Goal: Transaction & Acquisition: Book appointment/travel/reservation

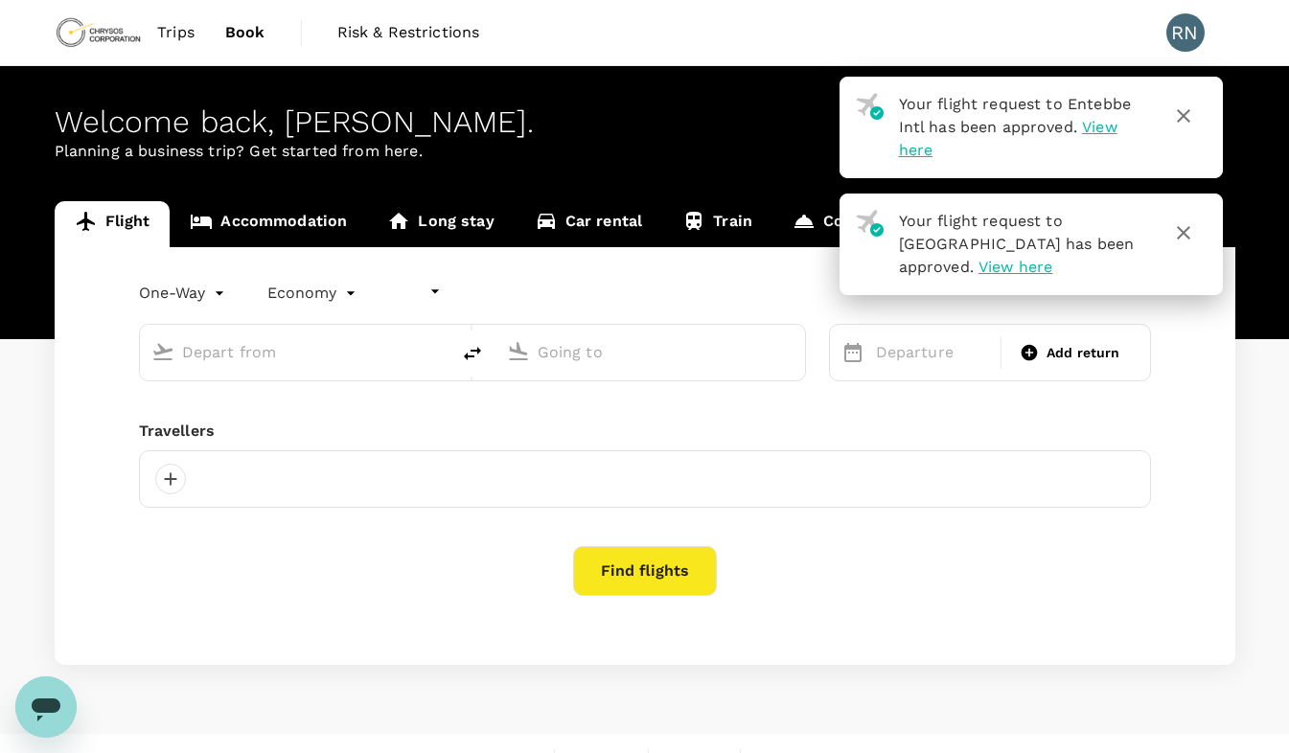
type input "undefined, undefined (any)"
type input "roundtrip"
type input "[GEOGRAPHIC_DATA] (FBM)"
type input "Entebbe Intl (EBB)"
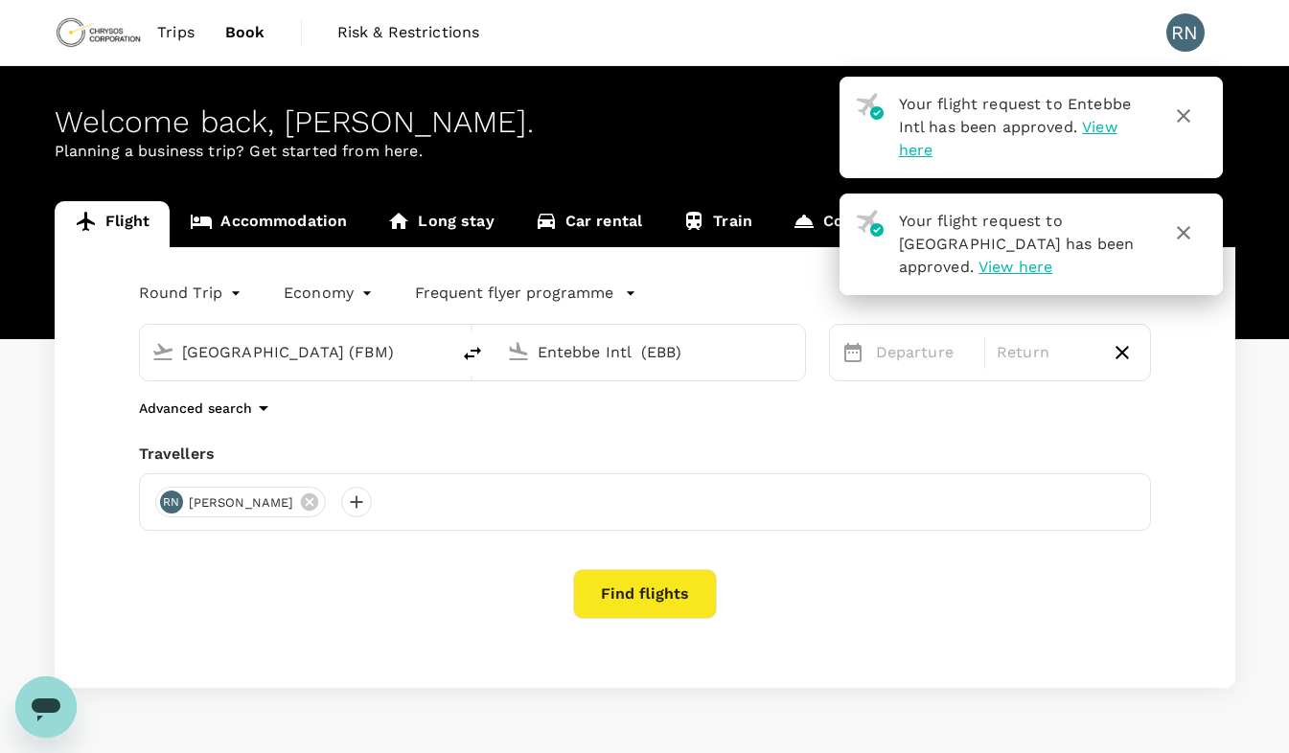
click at [321, 359] on input "[GEOGRAPHIC_DATA] (FBM)" at bounding box center [295, 352] width 227 height 30
click at [272, 344] on input "[GEOGRAPHIC_DATA] (FBM)" at bounding box center [295, 352] width 227 height 30
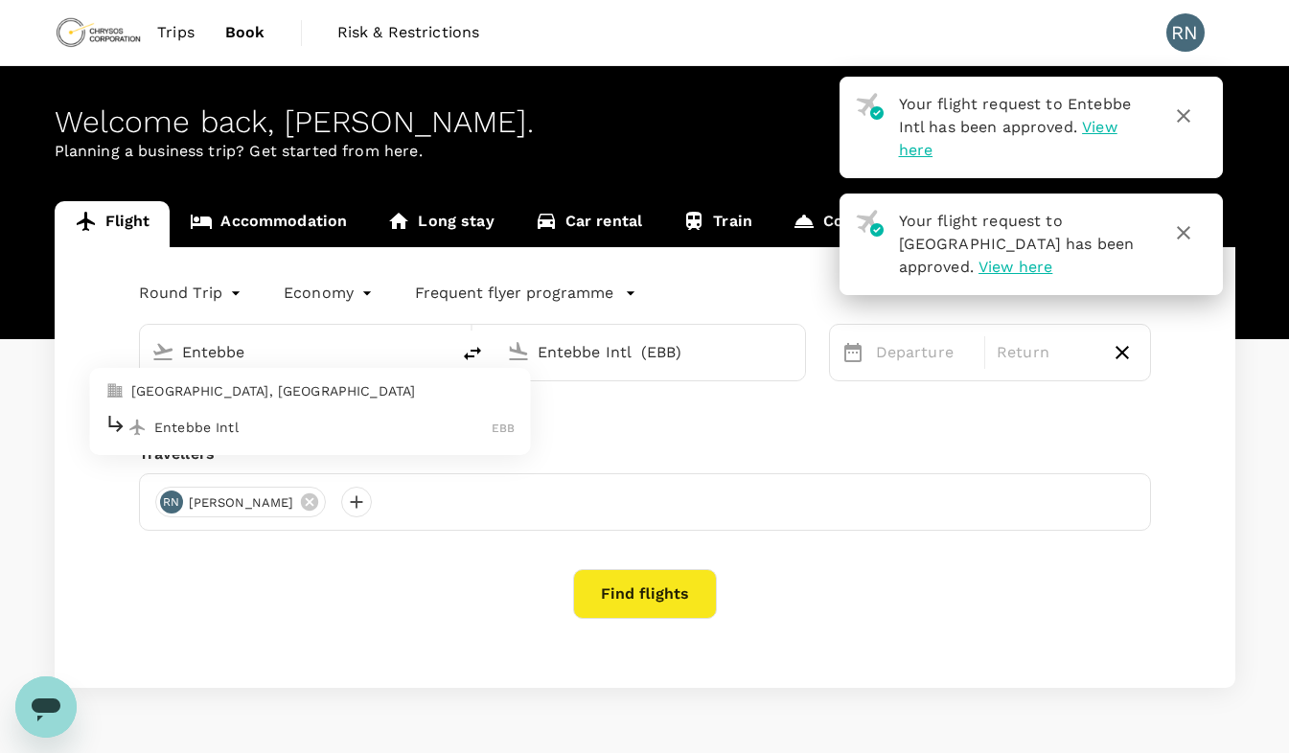
type input "[GEOGRAPHIC_DATA] (FBM)"
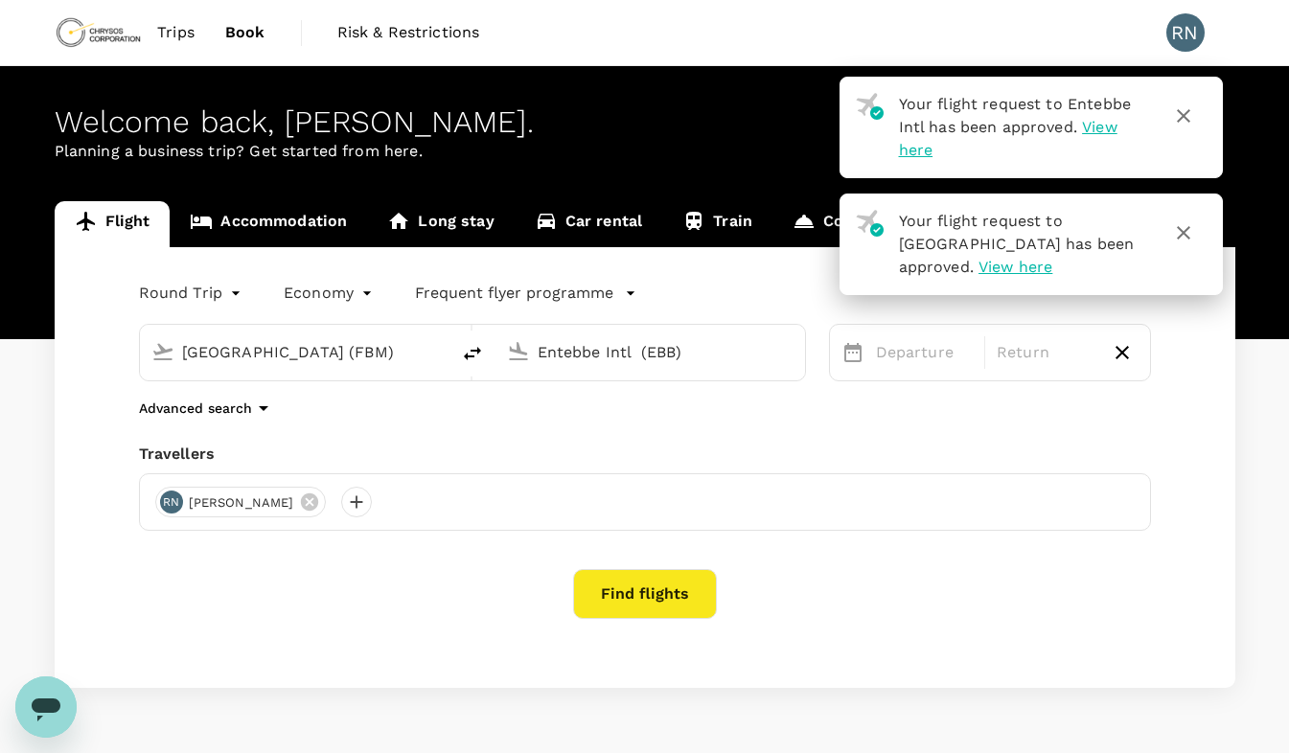
drag, startPoint x: 662, startPoint y: 337, endPoint x: 697, endPoint y: 351, distance: 37.0
click at [697, 351] on input "Entebbe Intl (EBB)" at bounding box center [651, 352] width 227 height 30
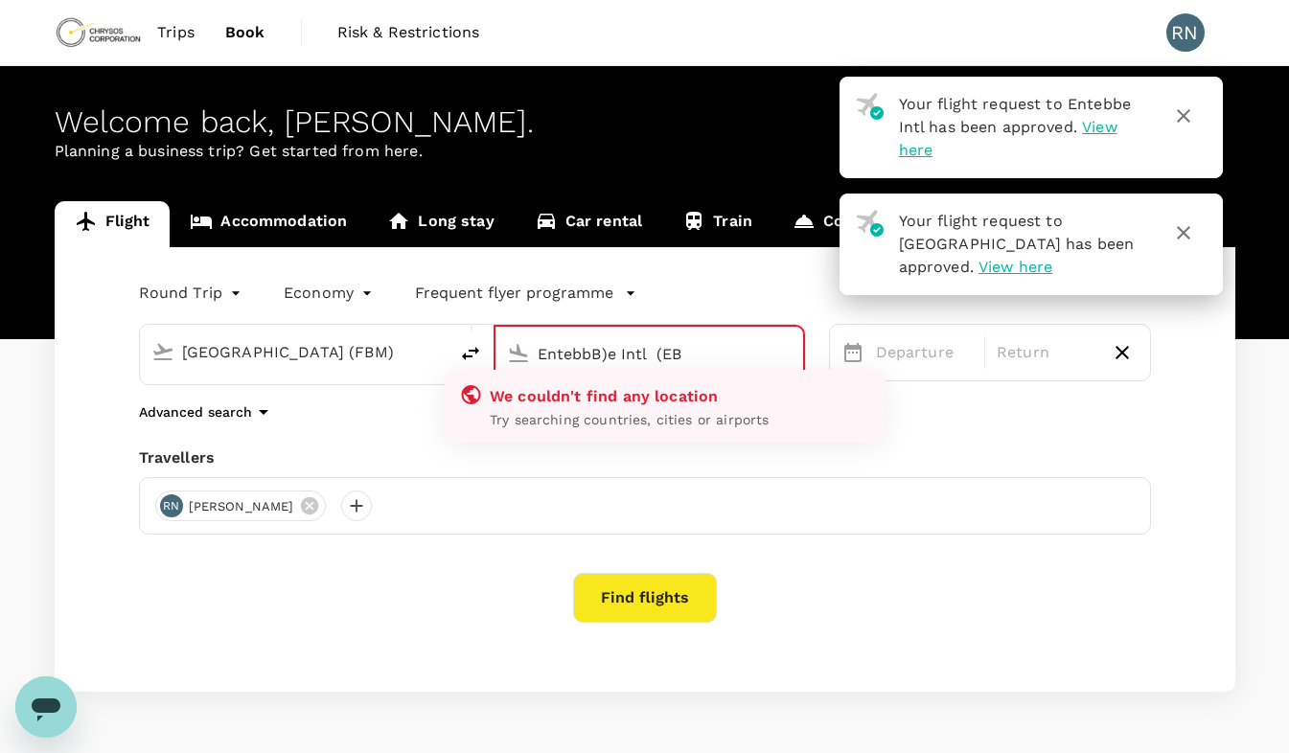
click at [694, 358] on input "EntebbB)e Intl (EB" at bounding box center [650, 354] width 225 height 30
drag, startPoint x: 694, startPoint y: 358, endPoint x: 542, endPoint y: 355, distance: 151.4
click at [542, 355] on input "EntebbB)e Intl (EB" at bounding box center [650, 354] width 225 height 30
type input "E"
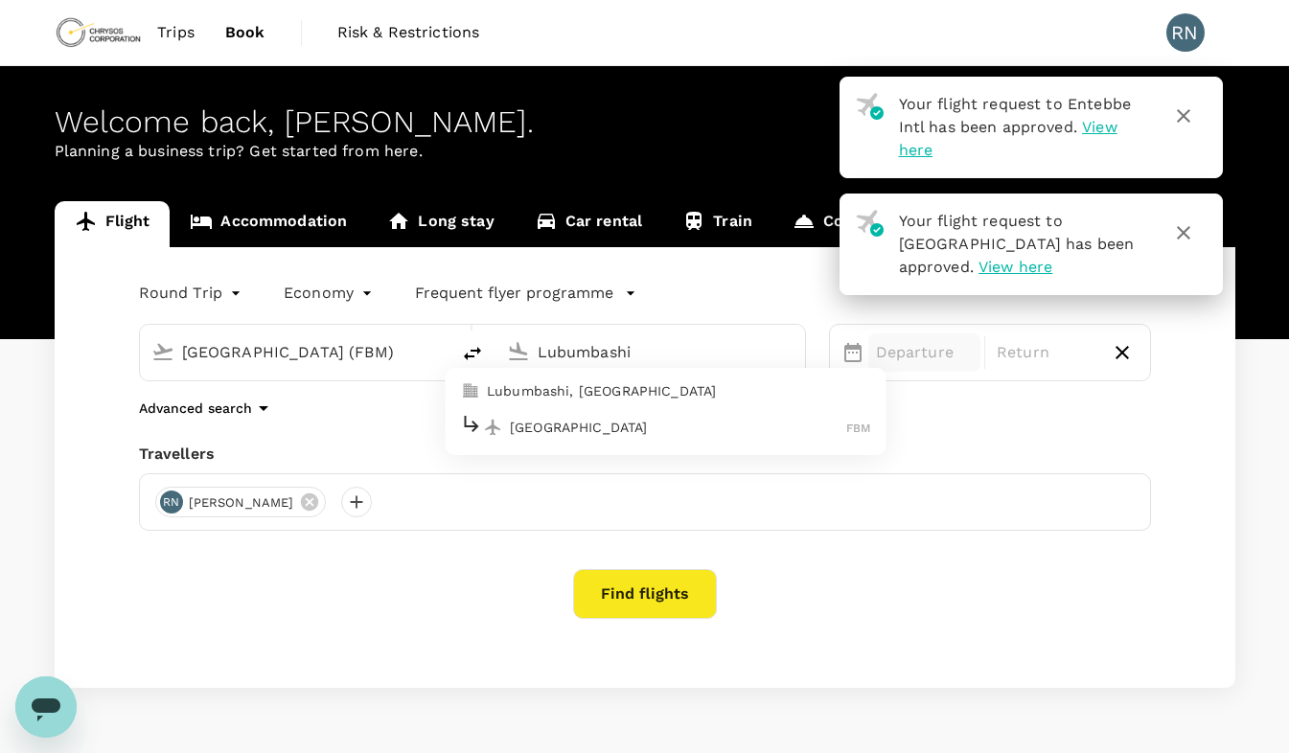
type input "Entebbe Intl (EBB)"
click at [907, 354] on p "Departure" at bounding box center [925, 352] width 98 height 23
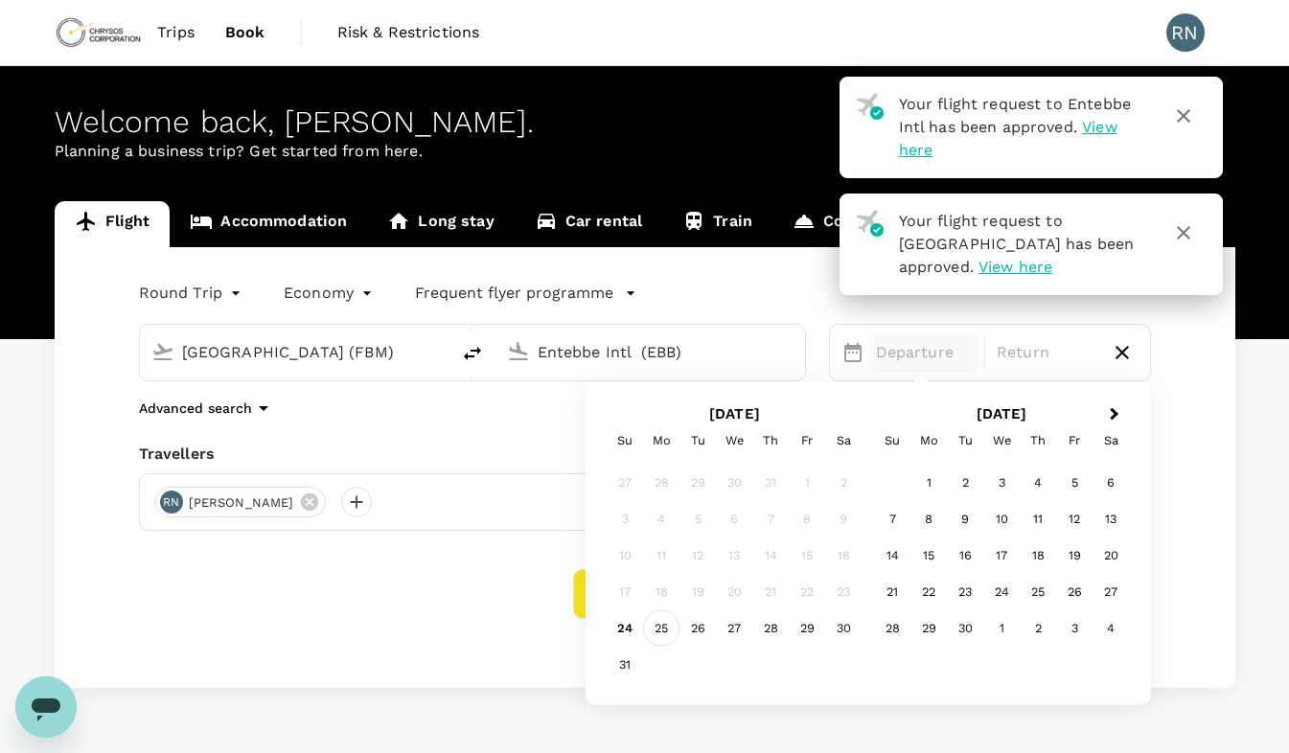
click at [666, 630] on div "25" at bounding box center [661, 628] width 36 height 36
click at [628, 632] on div "24" at bounding box center [625, 628] width 36 height 36
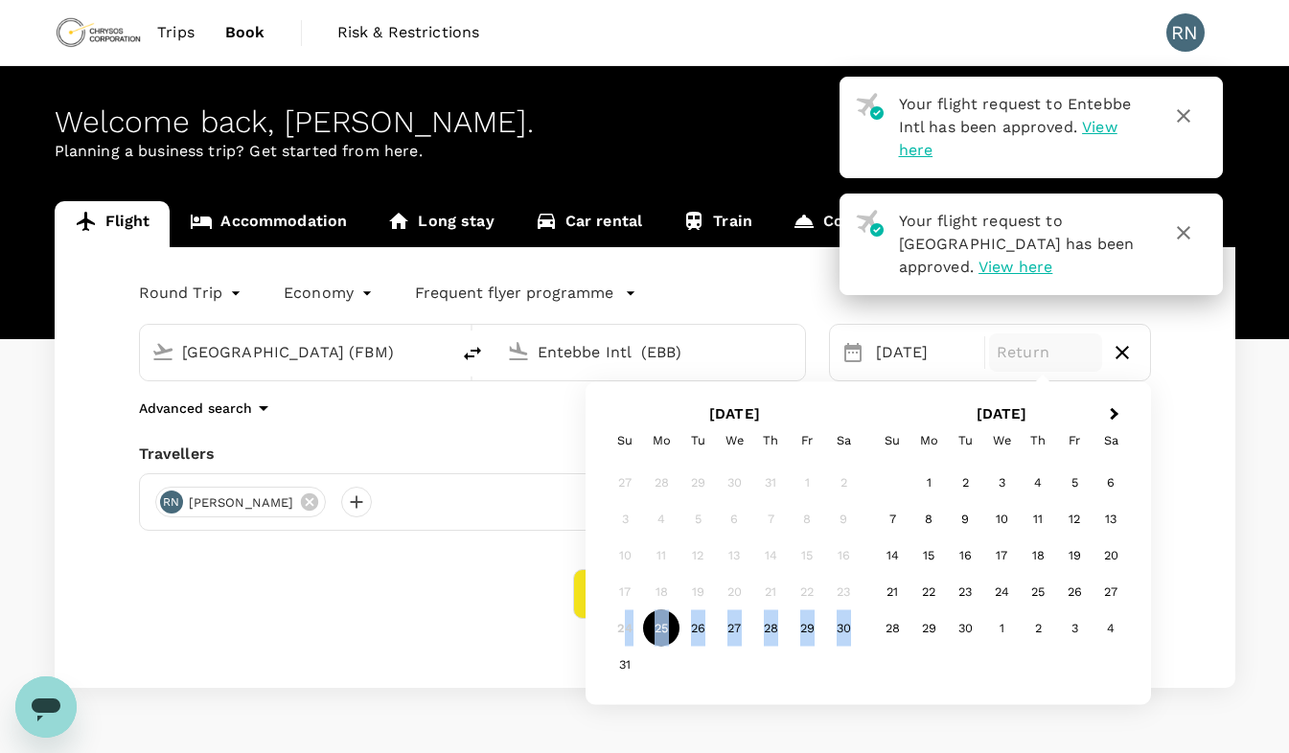
click at [628, 632] on div "24" at bounding box center [625, 628] width 36 height 36
click at [693, 666] on div "31" at bounding box center [734, 665] width 255 height 36
click at [627, 627] on div "24" at bounding box center [625, 628] width 36 height 36
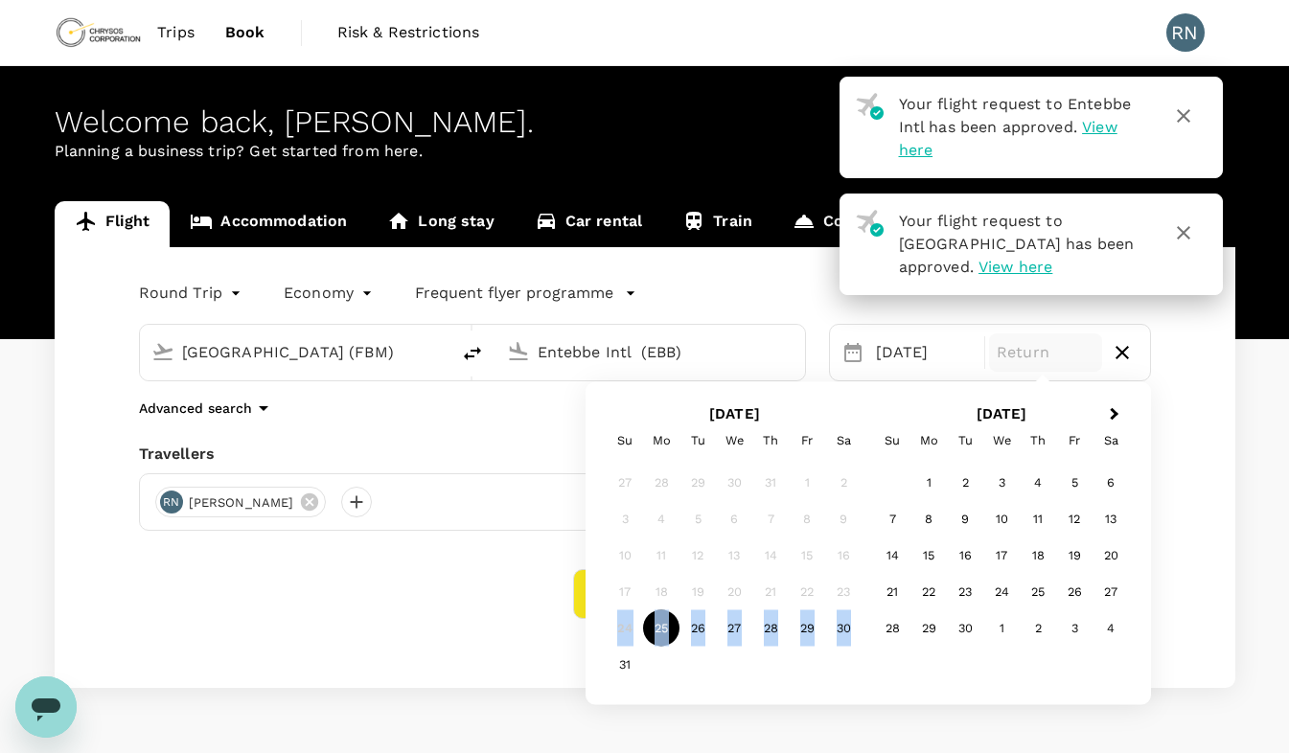
click at [627, 627] on div "24" at bounding box center [625, 628] width 36 height 36
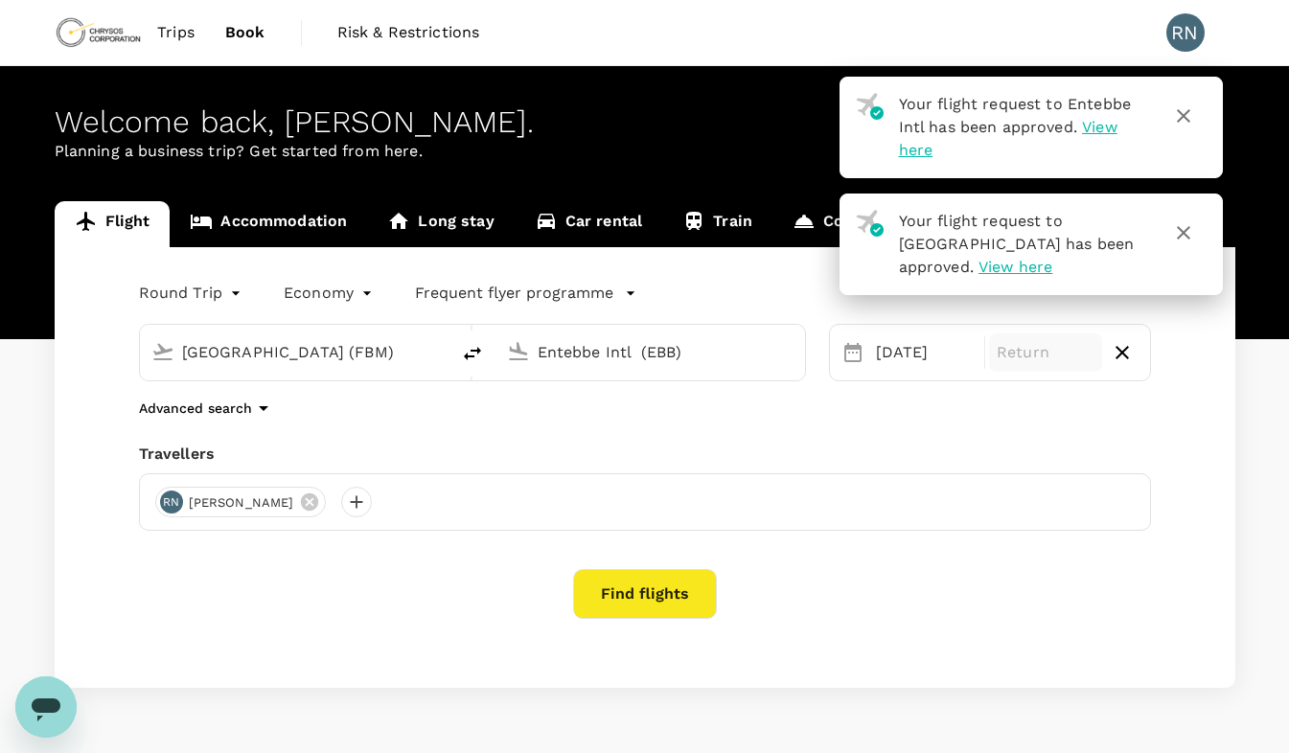
click at [1029, 353] on p "Return" at bounding box center [1046, 352] width 98 height 23
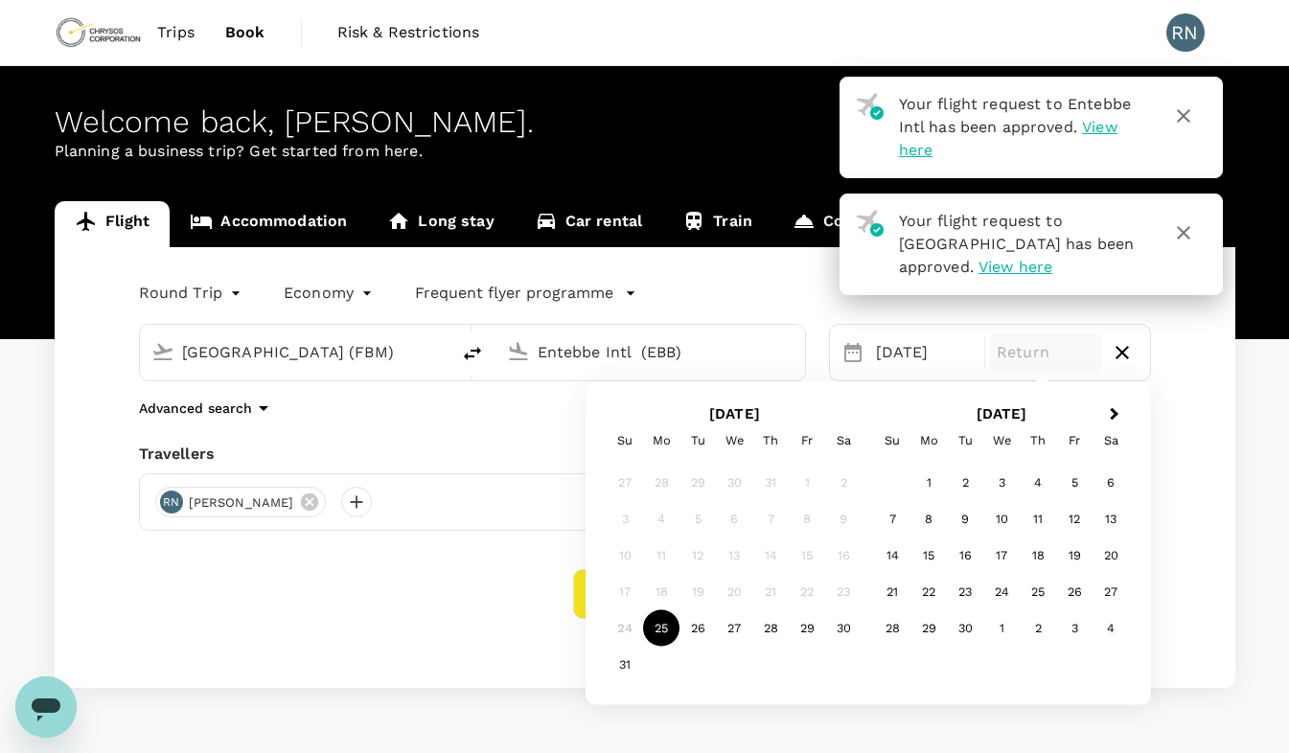
click at [630, 630] on div "24" at bounding box center [625, 628] width 36 height 36
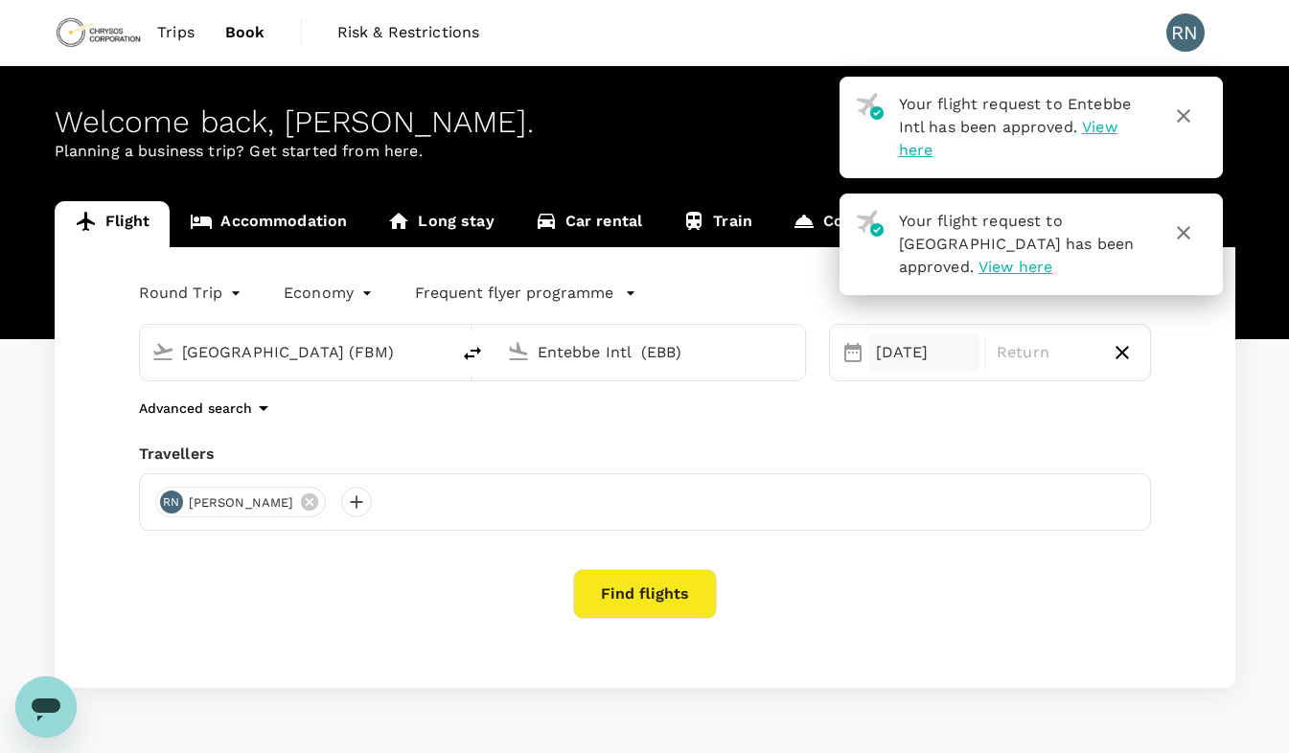
click at [905, 354] on div "[DATE]" at bounding box center [924, 352] width 113 height 38
click at [1042, 354] on p "Return" at bounding box center [1046, 352] width 98 height 23
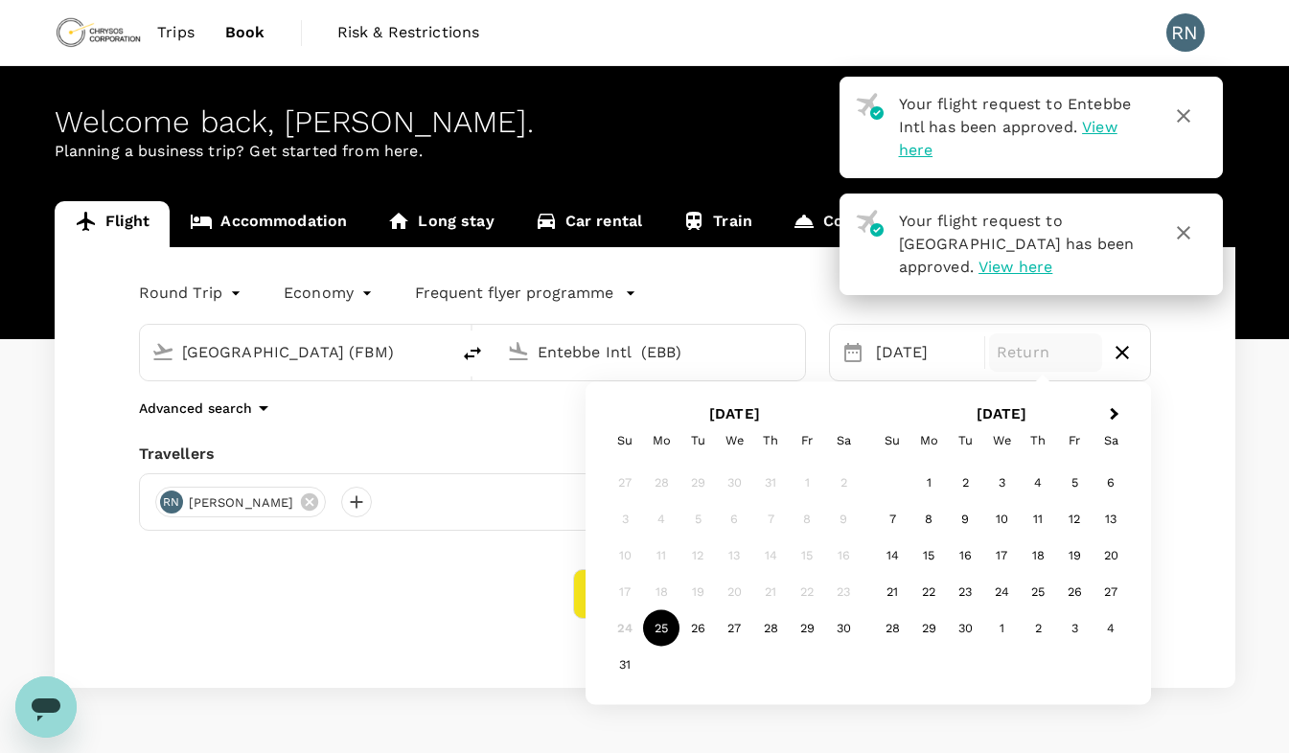
click at [1121, 346] on icon "button" at bounding box center [1122, 352] width 23 height 23
type input "oneway"
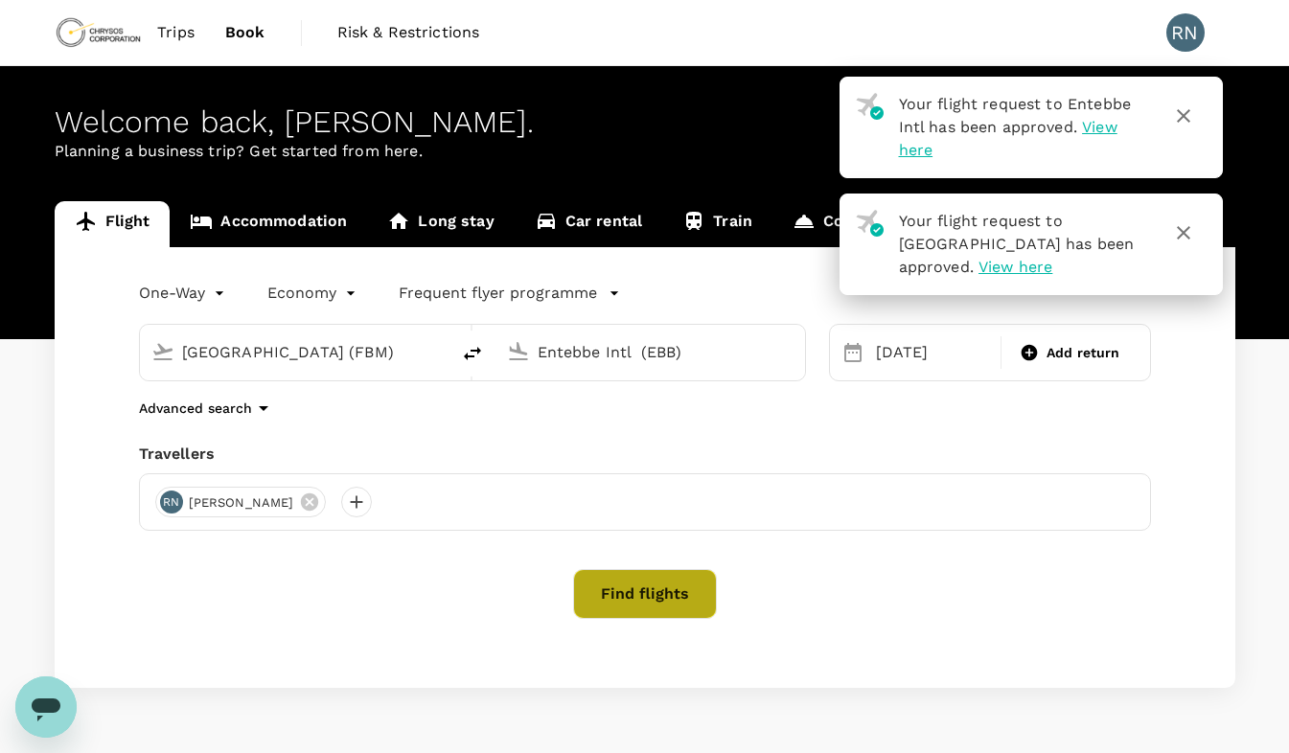
click at [651, 600] on button "Find flights" at bounding box center [645, 594] width 144 height 50
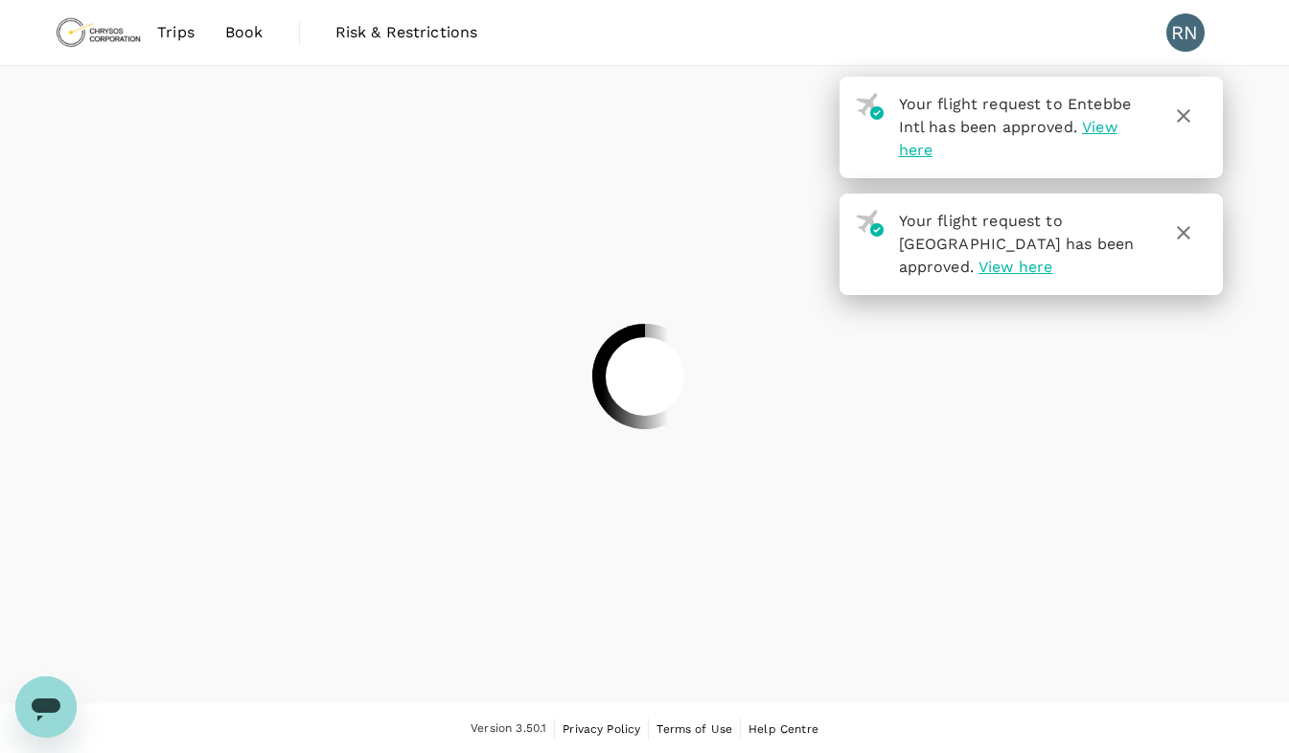
click at [1177, 229] on div at bounding box center [644, 376] width 1289 height 753
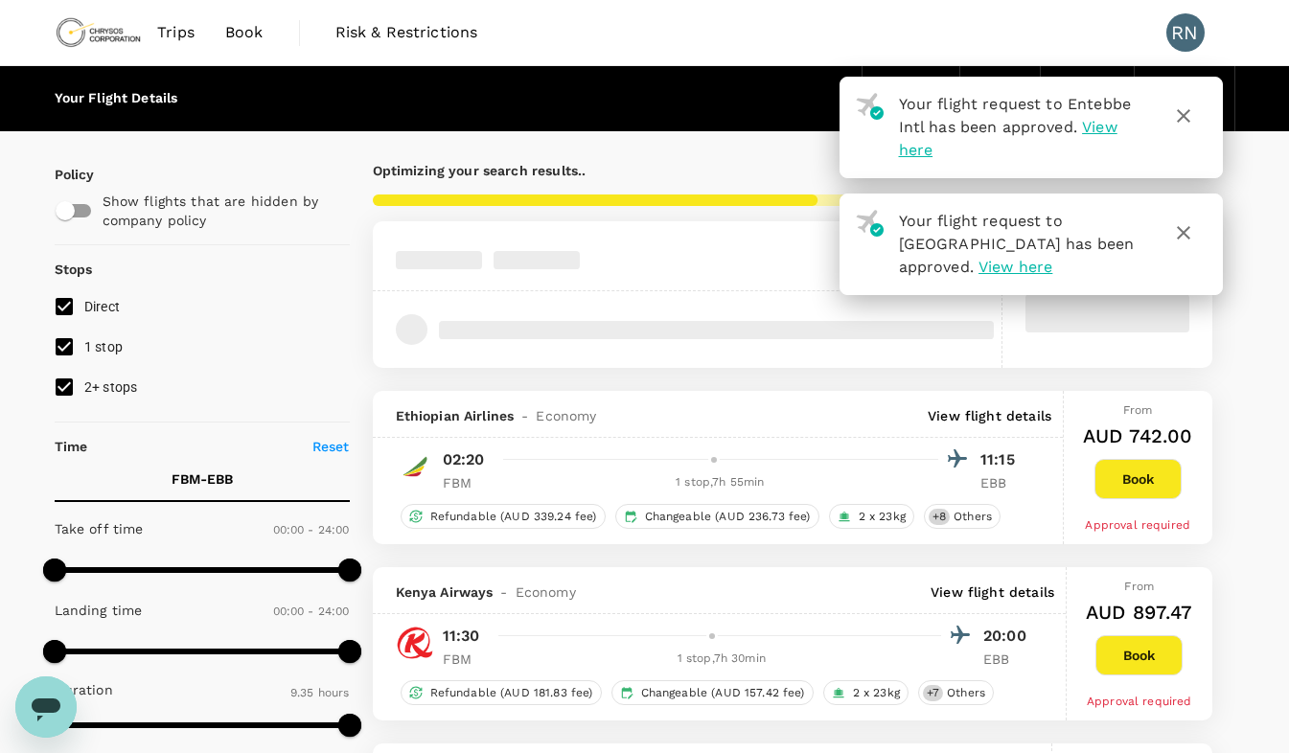
type input "AUD"
type input "1440"
click at [1181, 232] on icon "button" at bounding box center [1183, 232] width 13 height 13
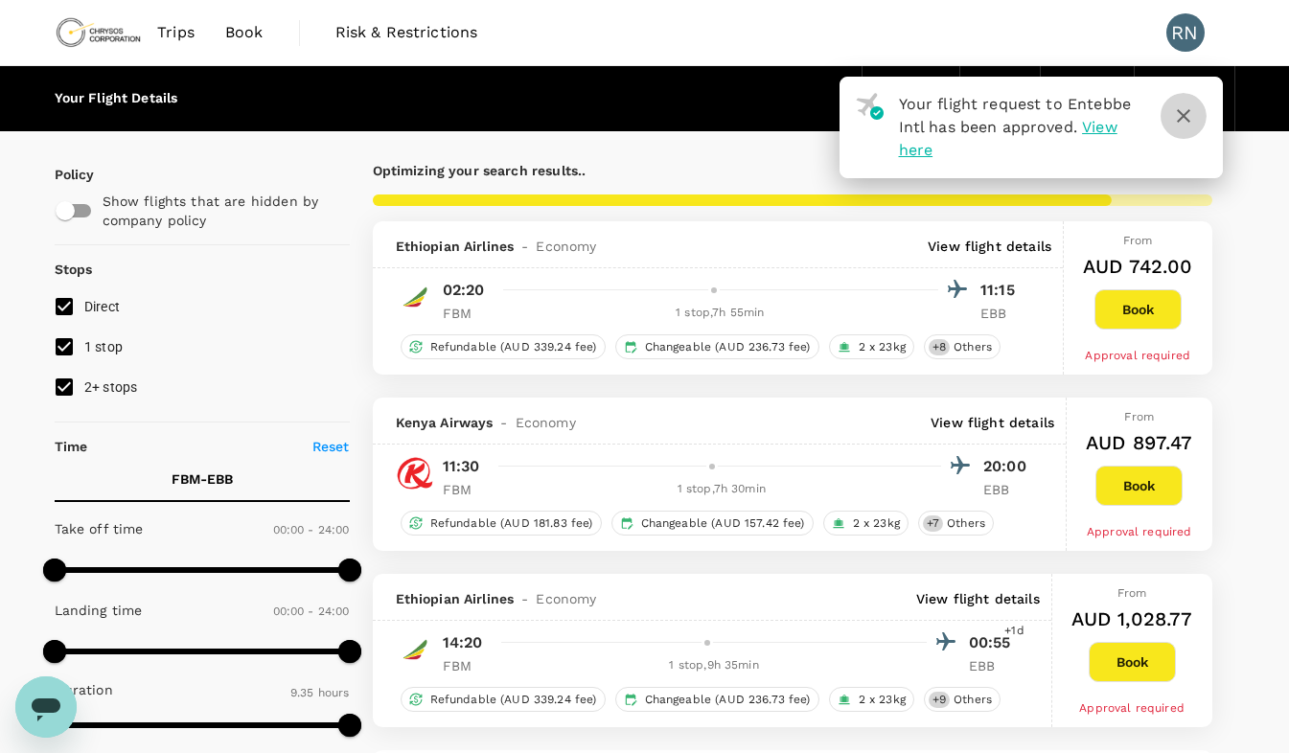
click at [1186, 123] on icon "button" at bounding box center [1183, 115] width 23 height 23
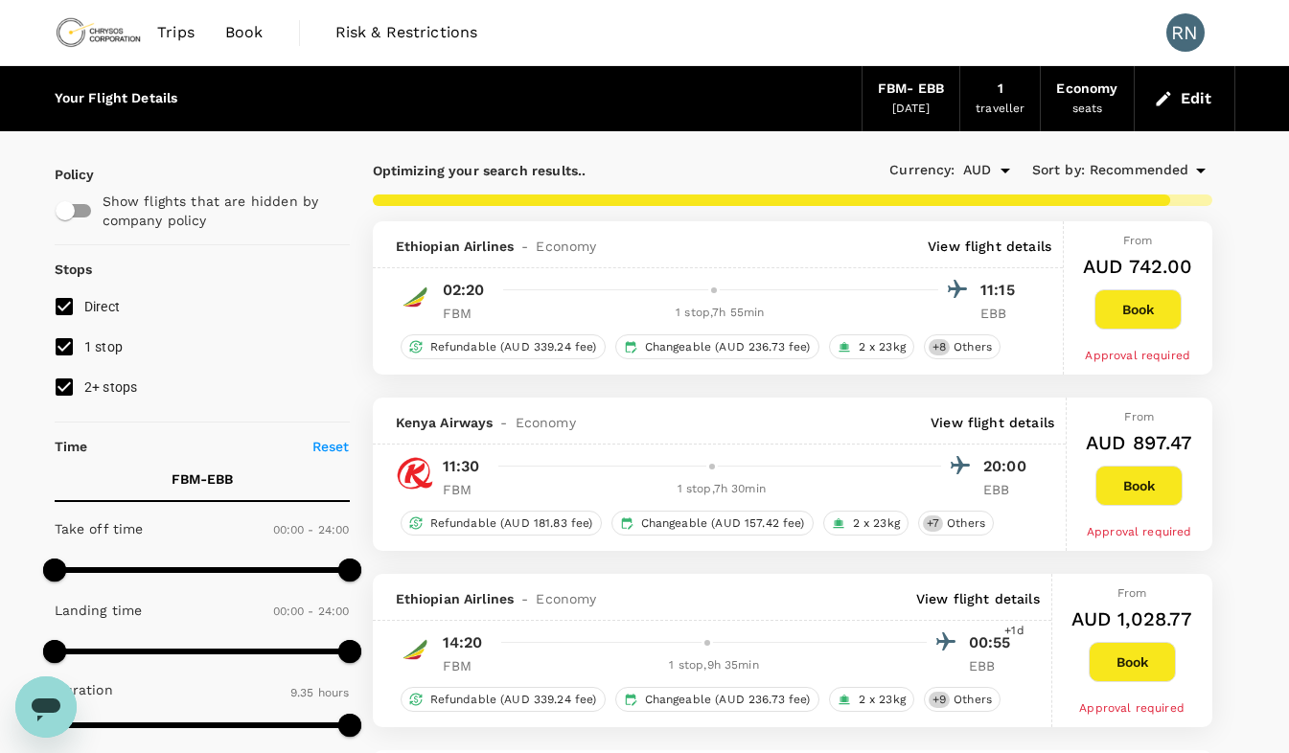
type input "2915"
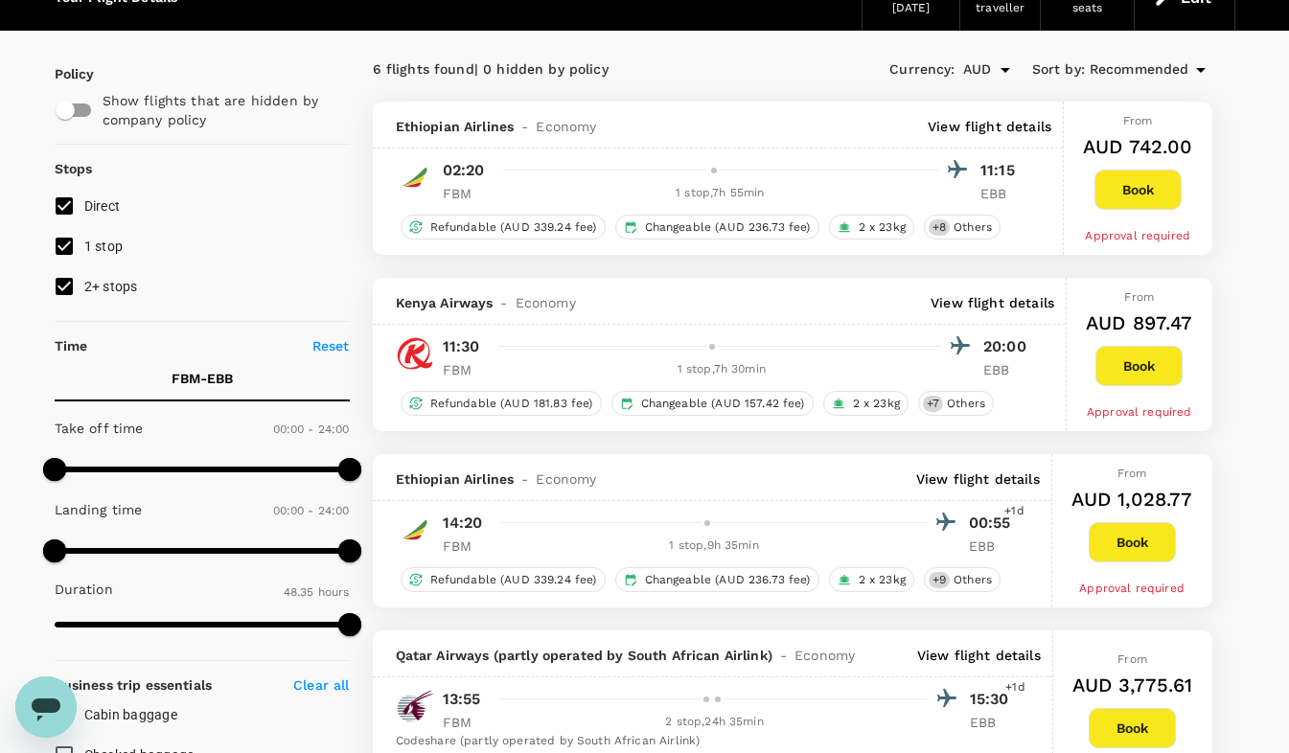
scroll to position [85, 0]
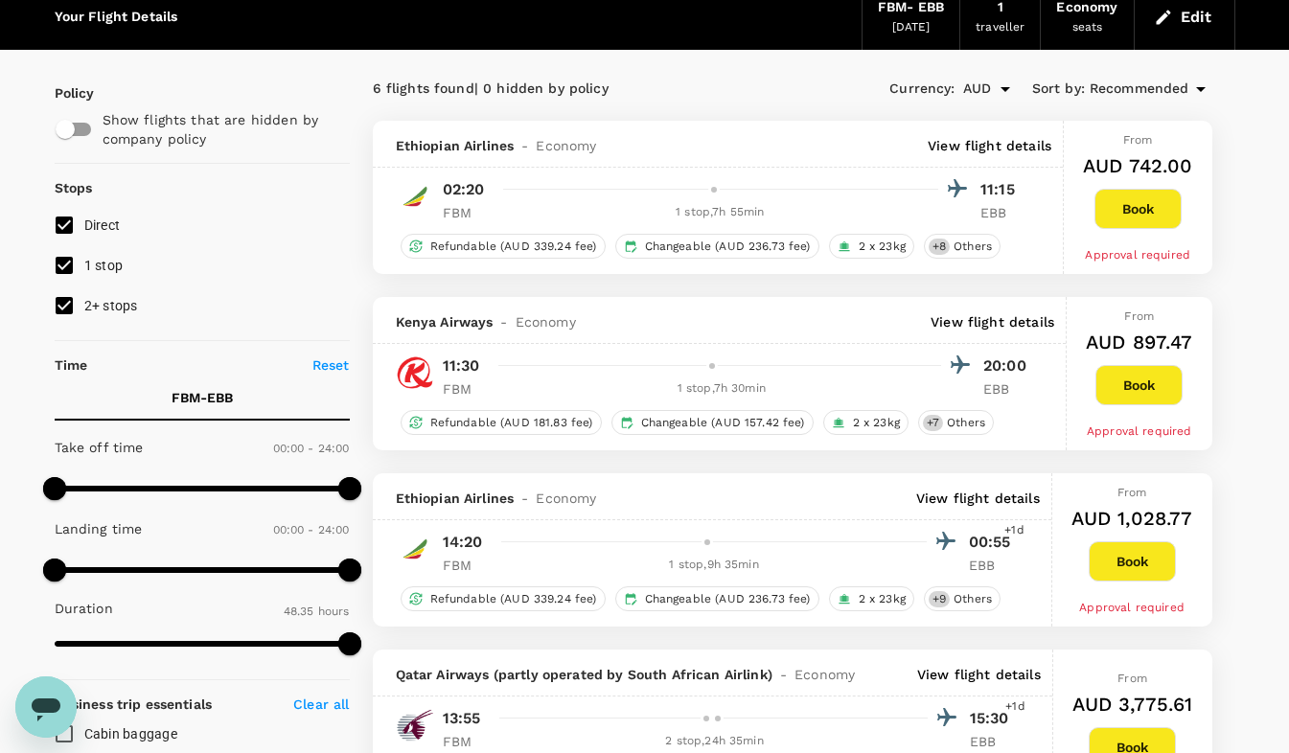
scroll to position [0, 0]
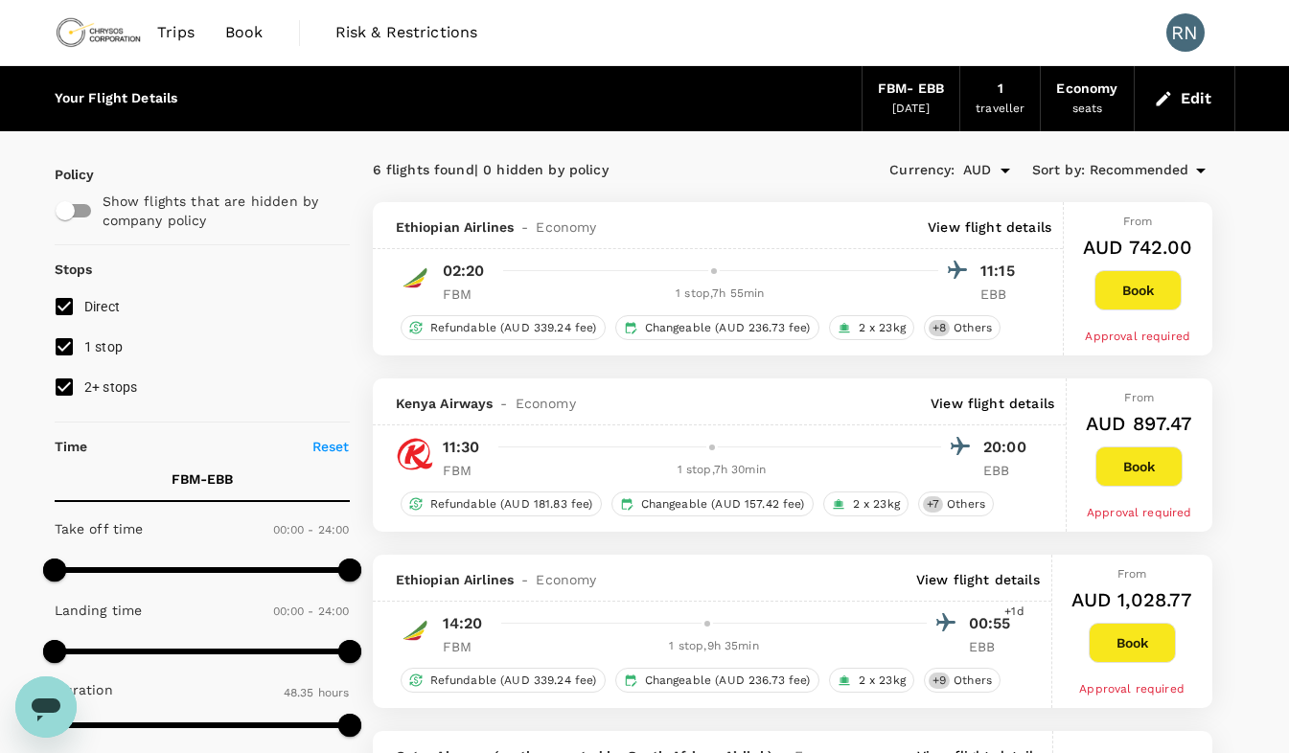
click at [892, 94] on div "FBM - EBB" at bounding box center [911, 89] width 66 height 21
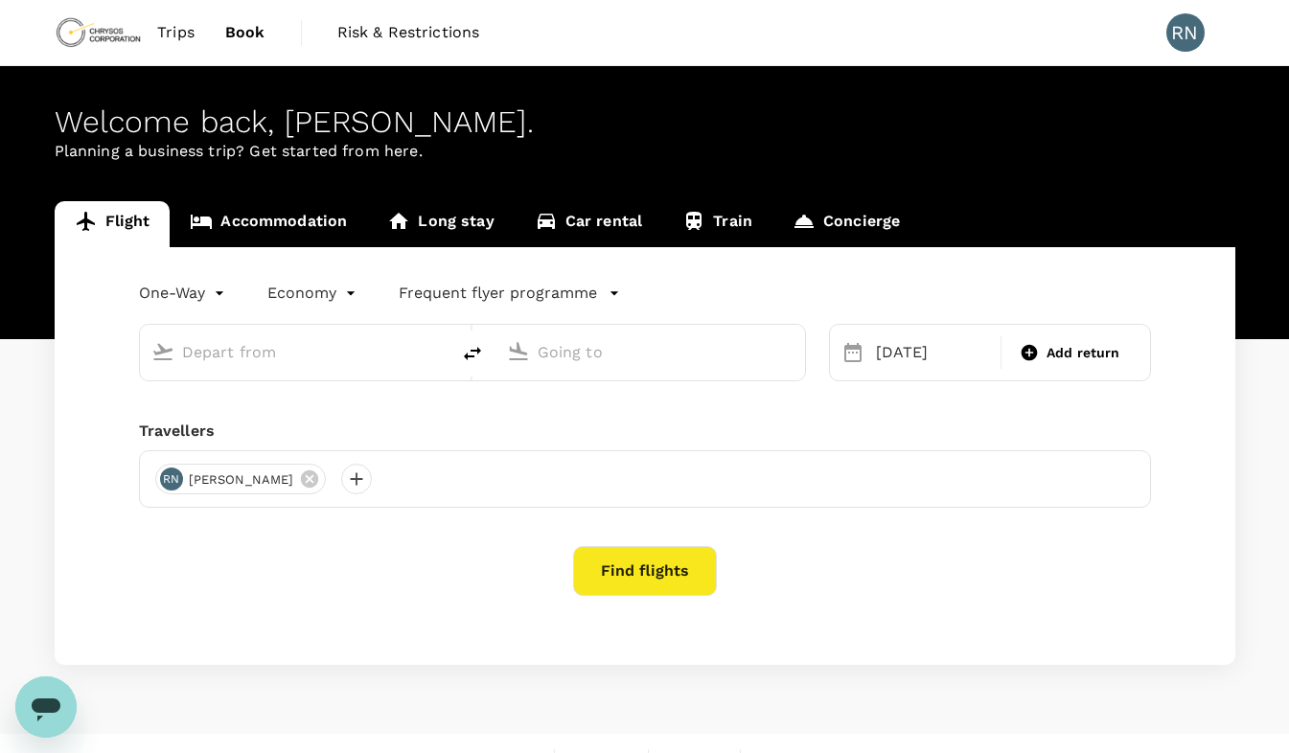
type input "[GEOGRAPHIC_DATA] (FBM)"
type input "Entebbe Intl (EBB)"
type input "[GEOGRAPHIC_DATA] (FBM)"
type input "Entebbe Intl (EBB)"
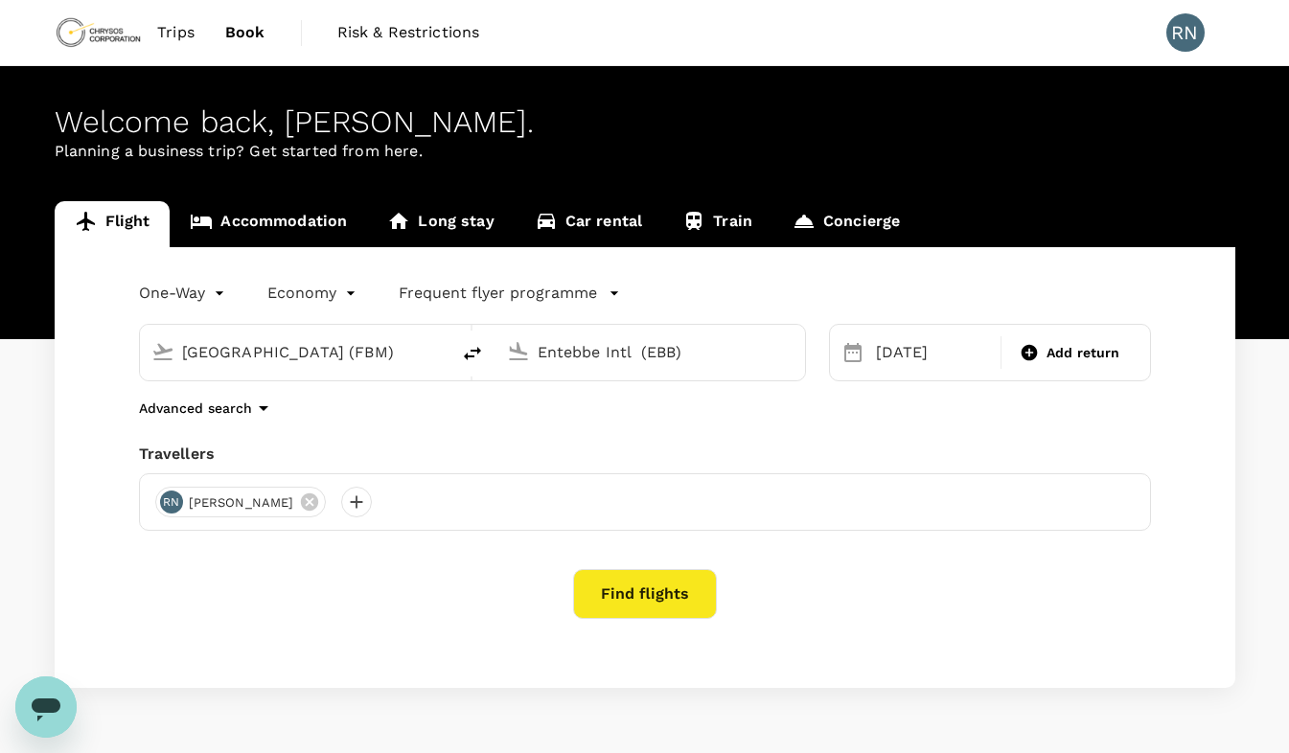
click at [335, 355] on input "[GEOGRAPHIC_DATA] (FBM)" at bounding box center [295, 352] width 227 height 30
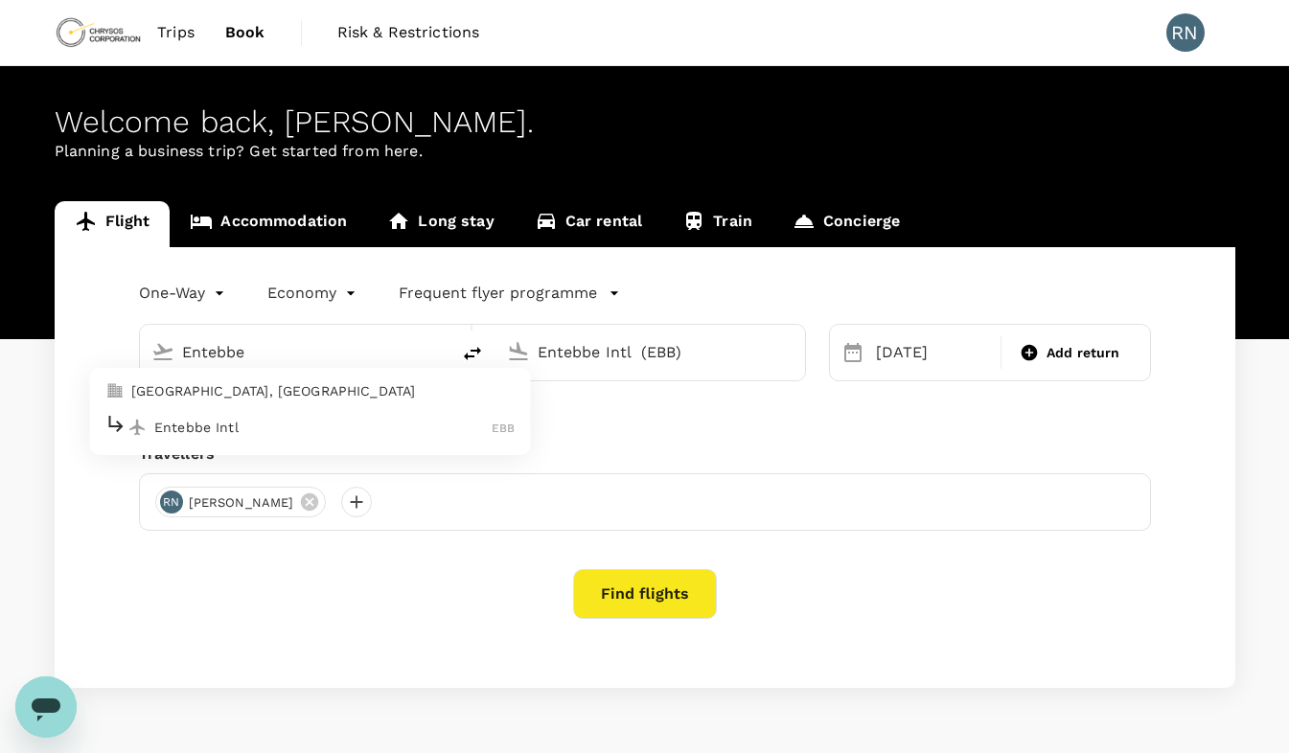
type input "[GEOGRAPHIC_DATA] (FBM)"
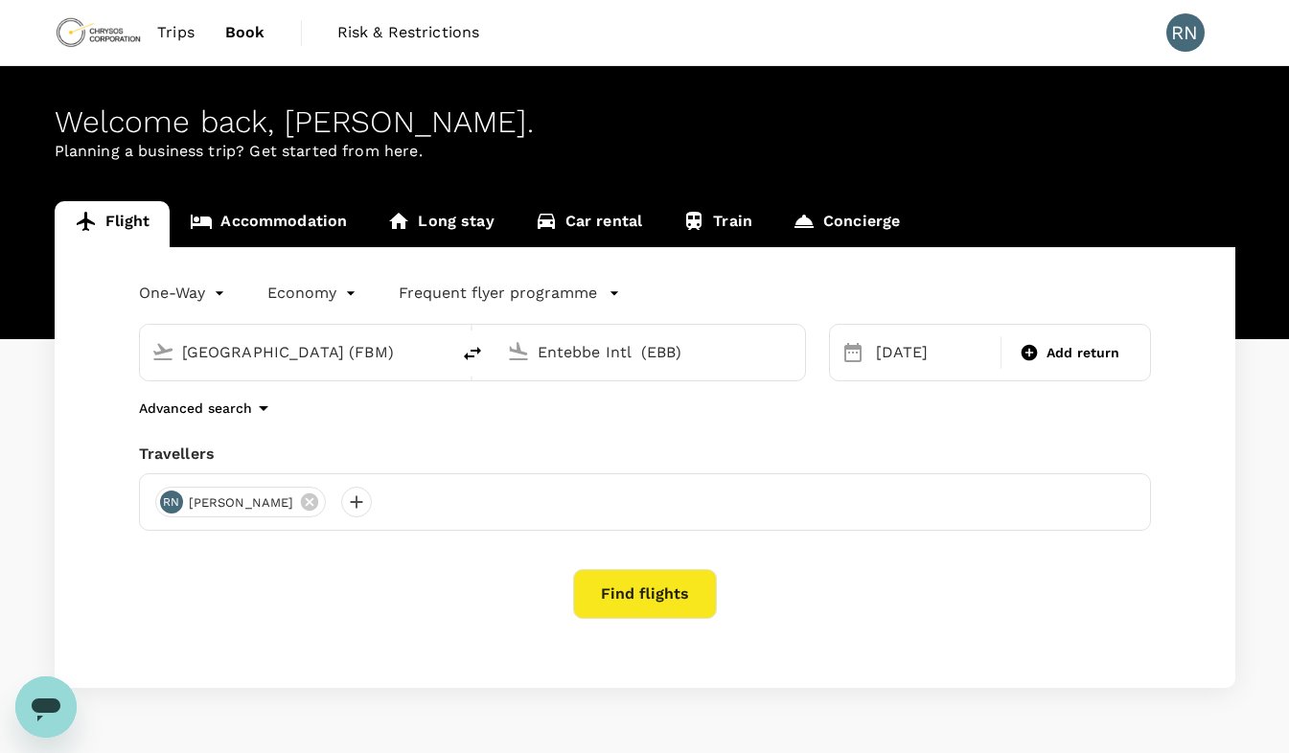
click at [654, 345] on input "Entebbe Intl (EBB)" at bounding box center [651, 352] width 227 height 30
click at [765, 353] on div "Lubumbashi" at bounding box center [666, 352] width 256 height 31
type input "Entebbe Intl (EBB)"
click at [653, 602] on button "Find flights" at bounding box center [645, 594] width 144 height 50
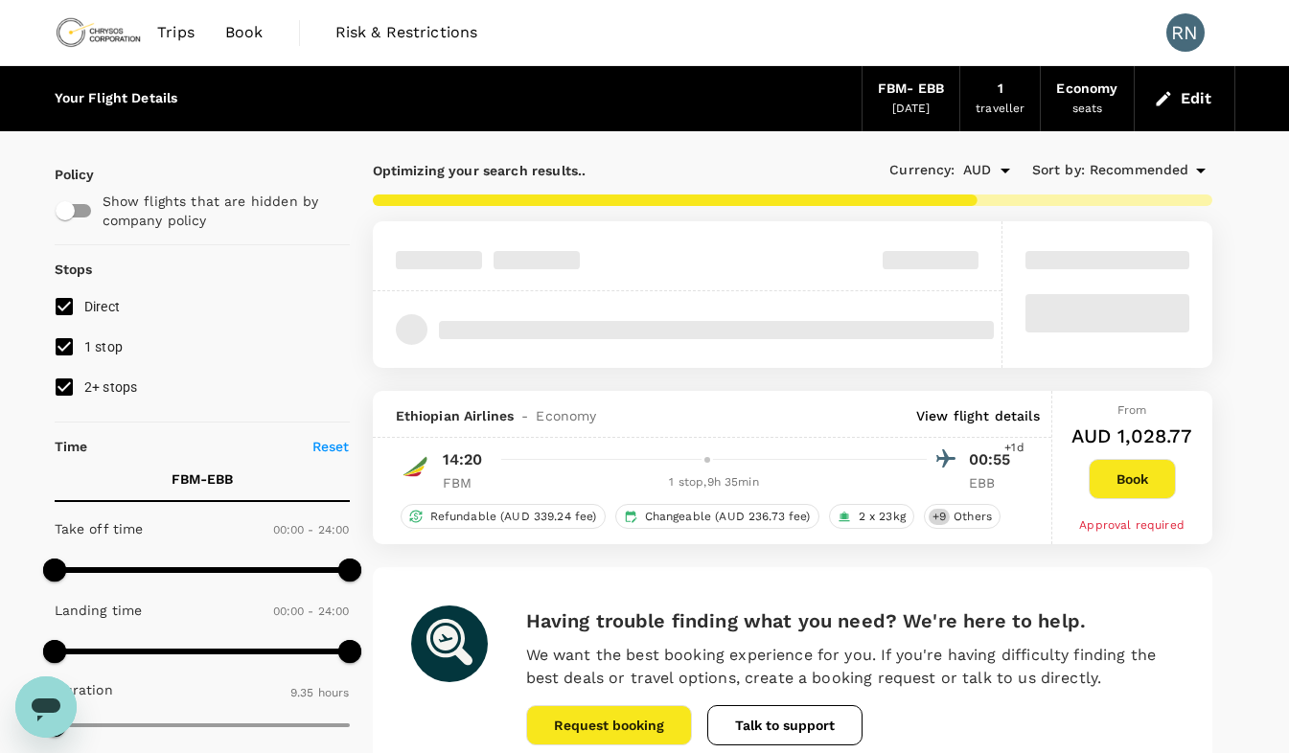
type input "1205"
checkbox input "false"
